Goal: Book appointment/travel/reservation

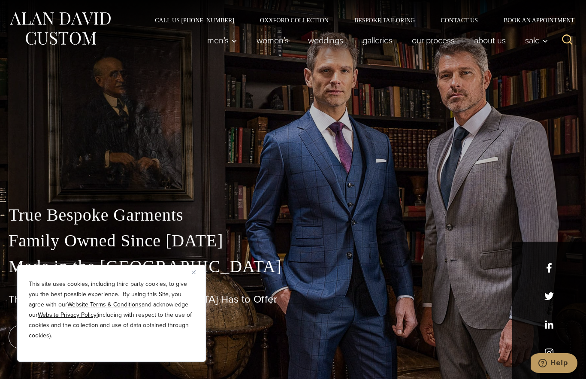
click at [195, 274] on img "Close" at bounding box center [194, 272] width 4 height 4
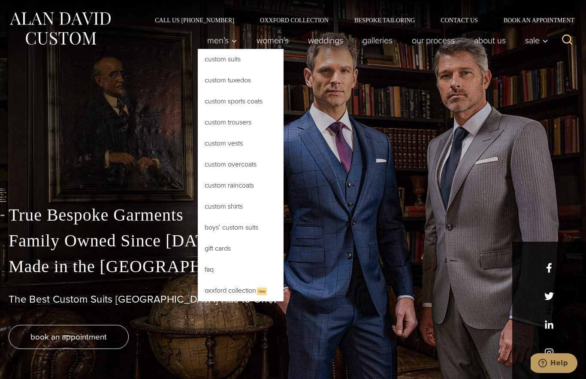
click at [239, 97] on link "Custom Sports Coats" at bounding box center [241, 101] width 86 height 21
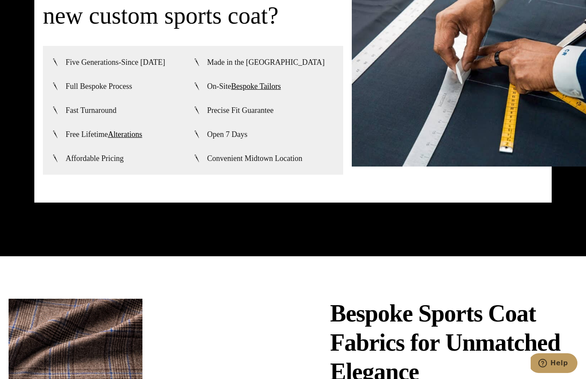
scroll to position [2149, 0]
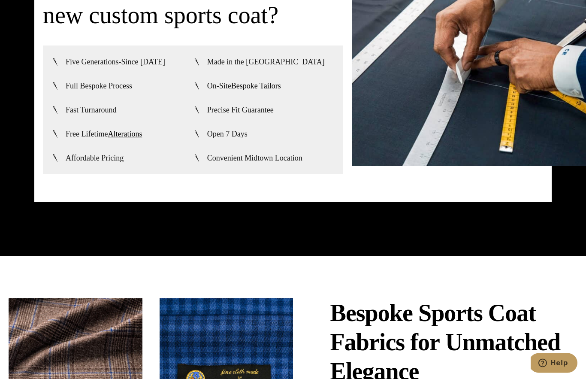
click at [264, 91] on link "Bespoke Tailors" at bounding box center [256, 86] width 50 height 9
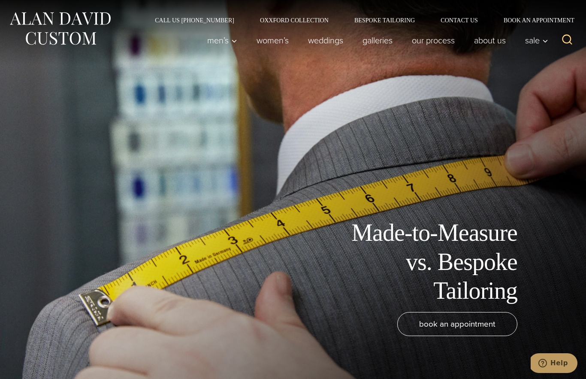
click at [459, 330] on span "book an appointment" at bounding box center [457, 324] width 76 height 12
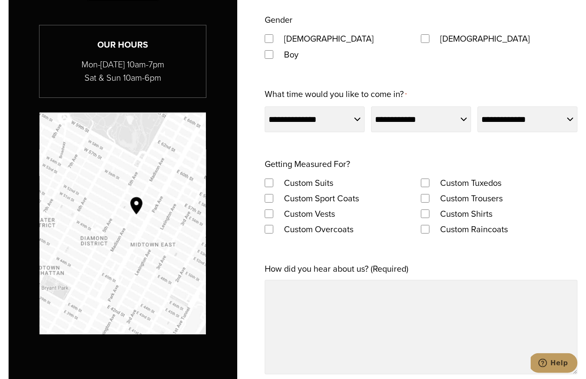
scroll to position [563, 0]
